Goal: Task Accomplishment & Management: Use online tool/utility

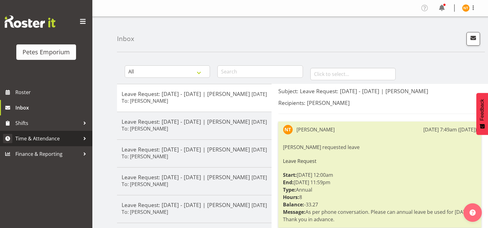
click at [37, 135] on span "Time & Attendance" at bounding box center [47, 138] width 65 height 9
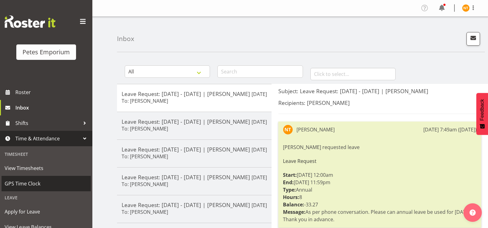
click at [26, 180] on span "GPS Time Clock" at bounding box center [46, 183] width 83 height 9
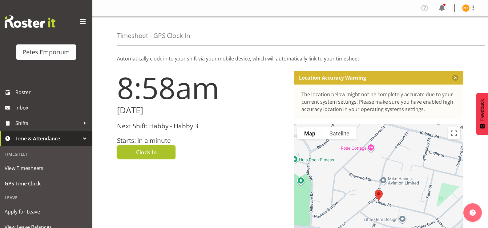
click at [149, 153] on span "Clock In" at bounding box center [146, 152] width 21 height 8
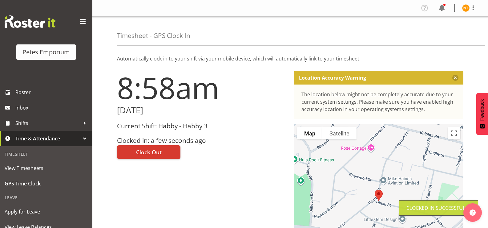
click at [468, 10] on img at bounding box center [465, 7] width 7 height 7
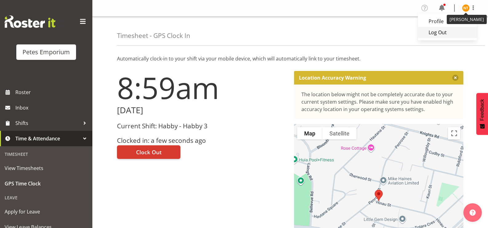
click at [443, 32] on link "Log Out" at bounding box center [447, 32] width 59 height 11
